Goal: Find specific page/section

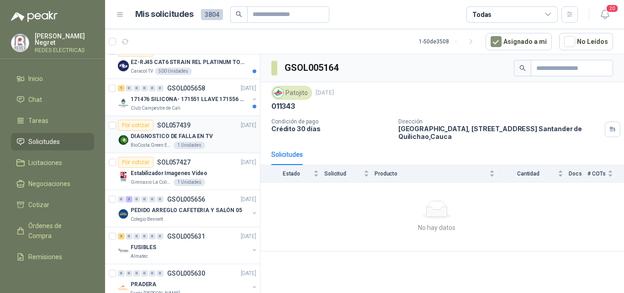
scroll to position [183, 0]
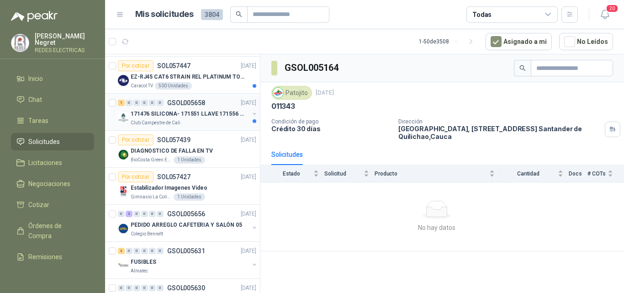
click at [211, 117] on p "171476 SILICONA- 171551 LLAVE 171556 CHAZO" at bounding box center [188, 114] width 114 height 9
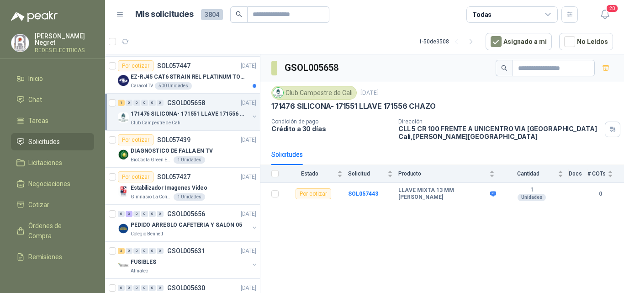
scroll to position [137, 0]
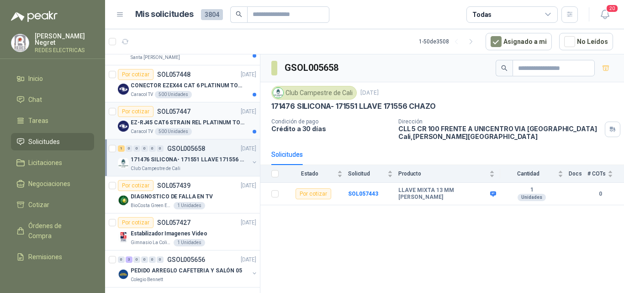
click at [202, 120] on p "EZ-RJ45 CAT6 STRAIN REL PLATINUM TOOLS" at bounding box center [188, 122] width 114 height 9
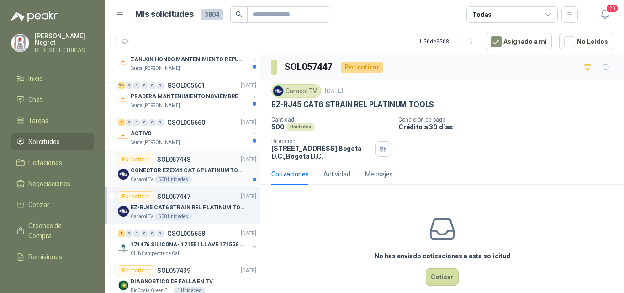
scroll to position [46, 0]
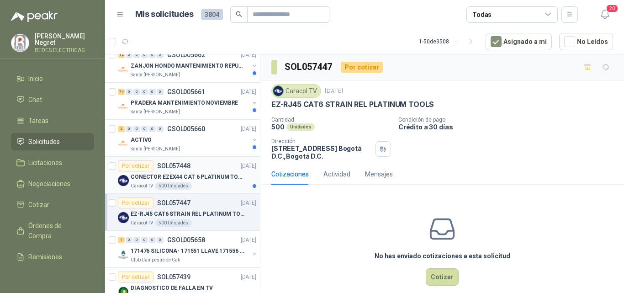
click at [229, 186] on div "Caracol TV 500 Unidades" at bounding box center [194, 185] width 126 height 7
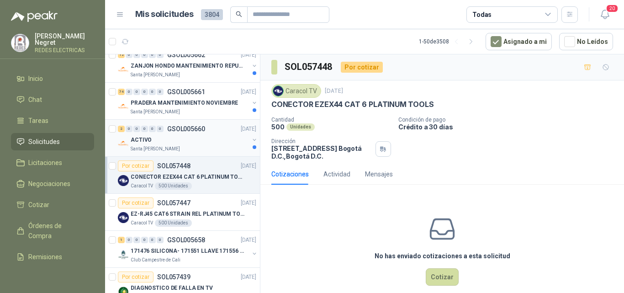
click at [212, 134] on div "2 0 0 0 0 0 GSOL005660 [DATE]" at bounding box center [188, 128] width 140 height 11
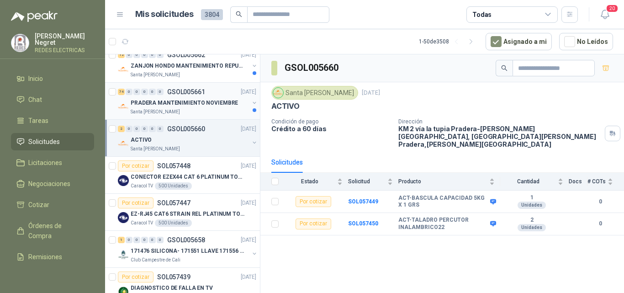
click at [214, 101] on p "PRADERA MANTENIMIENTO NOVIEMBRE" at bounding box center [184, 103] width 107 height 9
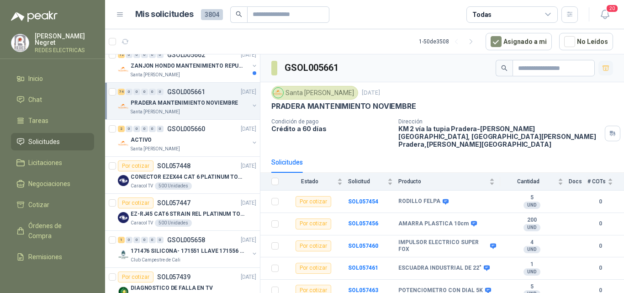
click at [603, 69] on icon "button" at bounding box center [606, 67] width 6 height 5
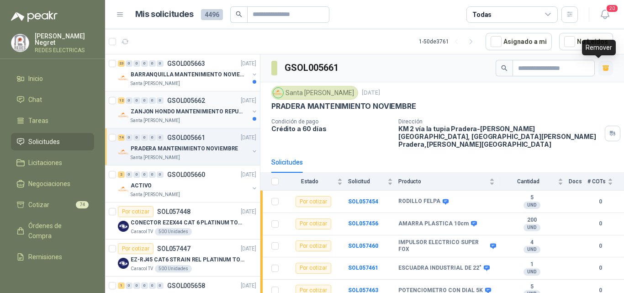
click at [196, 120] on div "Santa [PERSON_NAME]" at bounding box center [190, 120] width 118 height 7
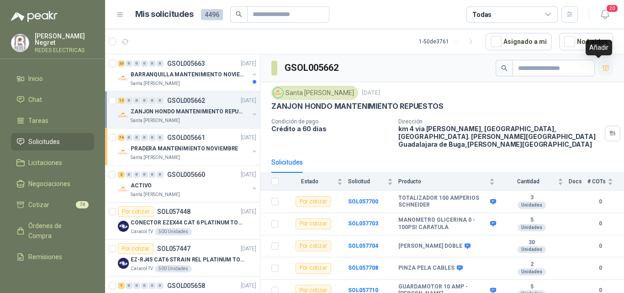
click at [602, 69] on icon "button" at bounding box center [606, 68] width 8 height 8
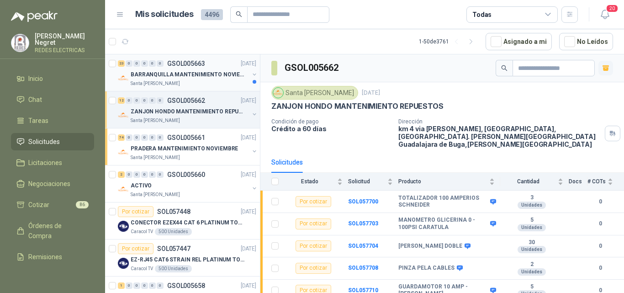
click at [203, 71] on p "BARRANQUILLA MANTENIMIENTO NOVIEMBRE" at bounding box center [188, 74] width 114 height 9
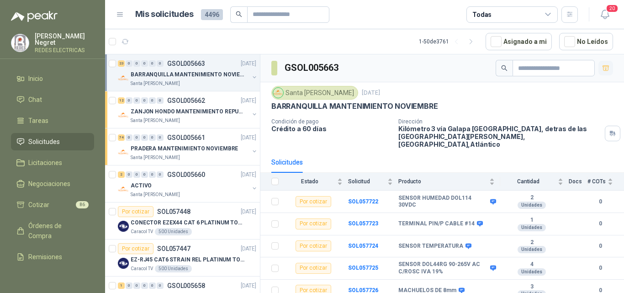
click at [602, 66] on icon "button" at bounding box center [606, 68] width 8 height 8
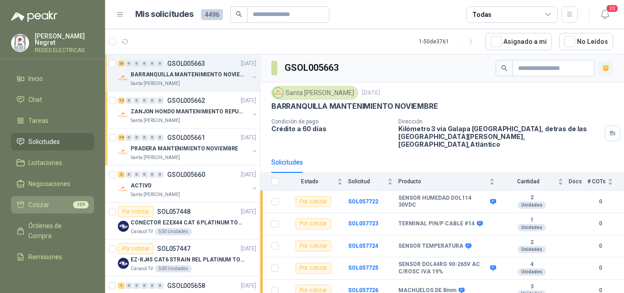
click at [69, 200] on li "Cotizar 109" at bounding box center [52, 205] width 72 height 10
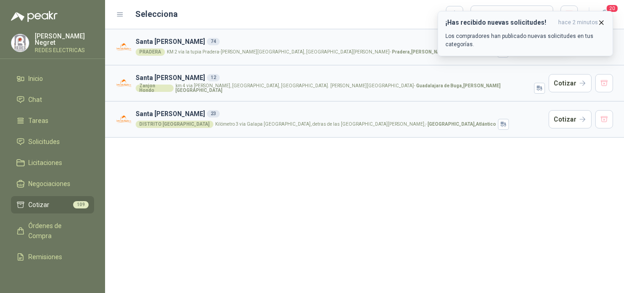
click at [600, 23] on icon "button" at bounding box center [602, 23] width 8 height 8
